Goal: Check status: Check status

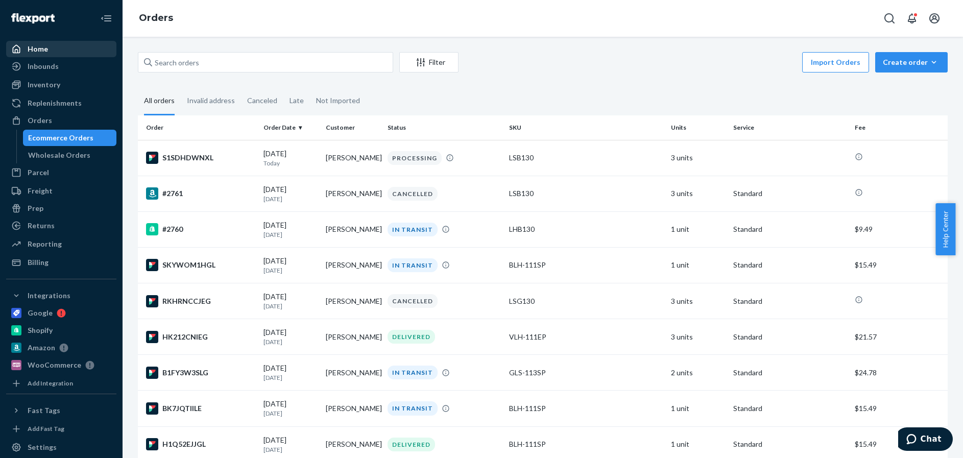
click at [41, 46] on div "Home" at bounding box center [38, 49] width 20 height 10
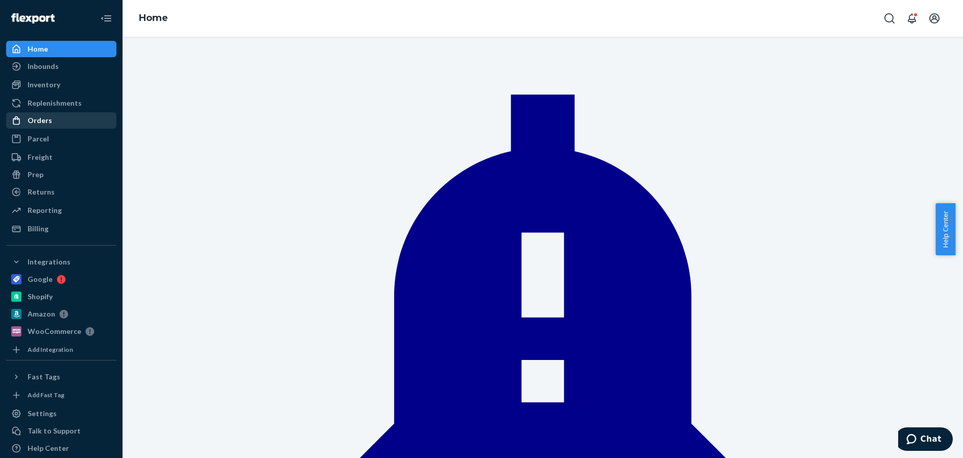
click at [40, 119] on div "Orders" at bounding box center [40, 120] width 24 height 10
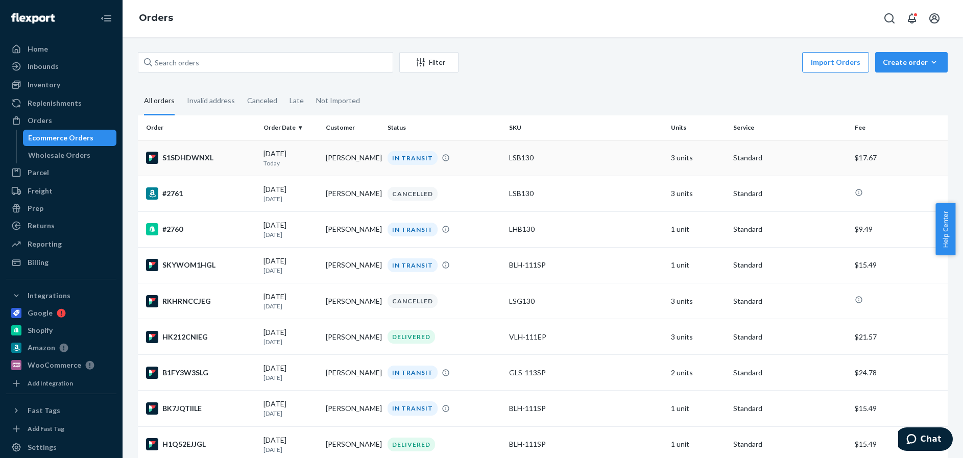
click at [236, 168] on td "S1SDHDWNXL" at bounding box center [198, 158] width 121 height 36
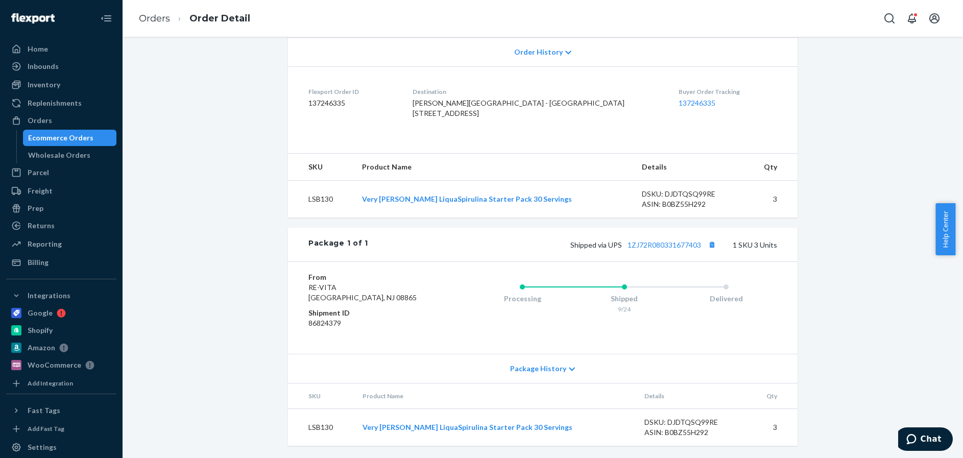
scroll to position [250, 0]
click at [670, 245] on link "1ZJ72R080331677403" at bounding box center [663, 244] width 73 height 9
drag, startPoint x: 36, startPoint y: 116, endPoint x: 97, endPoint y: 115, distance: 61.3
click at [37, 116] on div "Orders" at bounding box center [40, 120] width 24 height 10
